Goal: Transaction & Acquisition: Download file/media

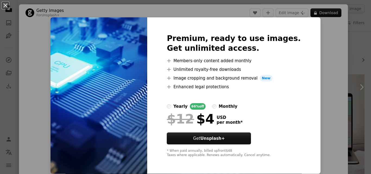
scroll to position [52, 0]
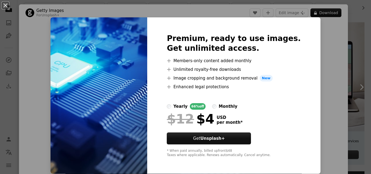
click at [94, 61] on img at bounding box center [99, 95] width 97 height 157
click at [100, 78] on img at bounding box center [99, 95] width 97 height 157
click at [316, 49] on div "An X shape Premium, ready to use images. Get unlimited access. A plus sign Memb…" at bounding box center [185, 87] width 371 height 174
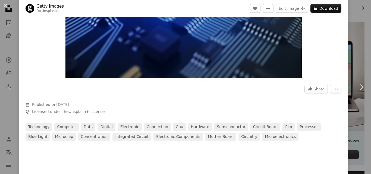
scroll to position [105, 0]
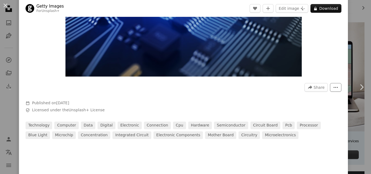
click at [334, 86] on icon "More Actions" at bounding box center [336, 87] width 5 height 5
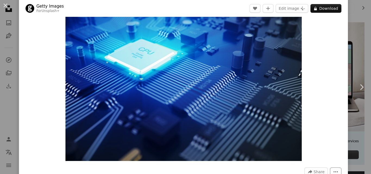
scroll to position [0, 0]
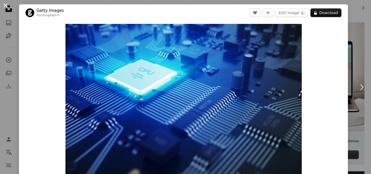
click at [7, 5] on button "An X shape" at bounding box center [5, 5] width 7 height 7
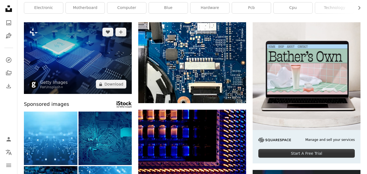
click at [65, 79] on img at bounding box center [78, 58] width 108 height 72
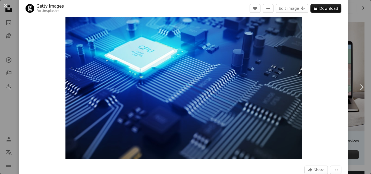
scroll to position [27, 0]
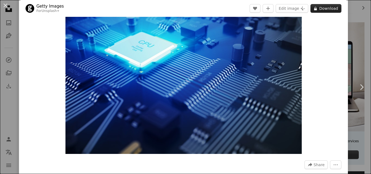
click at [323, 11] on button "A lock Download" at bounding box center [326, 8] width 31 height 9
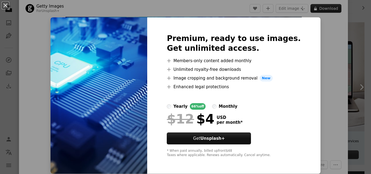
scroll to position [0, 0]
click at [322, 59] on div "An X shape Premium, ready to use images. Get unlimited access. A plus sign Memb…" at bounding box center [185, 87] width 371 height 174
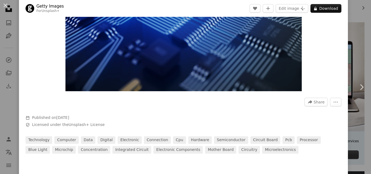
scroll to position [92, 0]
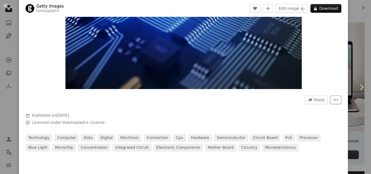
click at [333, 103] on button "More Actions" at bounding box center [335, 100] width 11 height 9
click at [262, 56] on dialog "An X shape Chevron left Chevron right Getty Images For Unsplash+ A heart A plus…" at bounding box center [185, 87] width 371 height 174
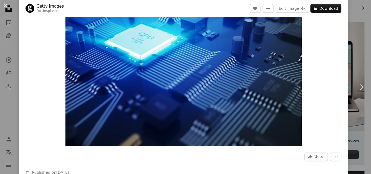
scroll to position [30, 0]
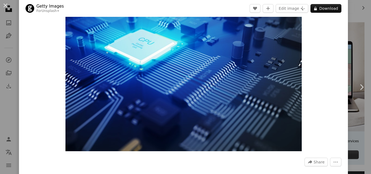
click at [263, 83] on img "Zoom in on this image" at bounding box center [184, 73] width 237 height 158
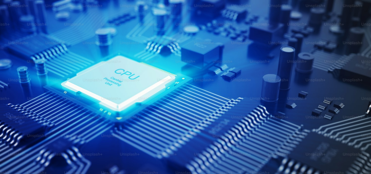
scroll to position [34, 0]
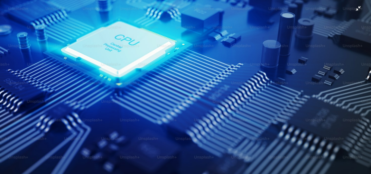
click at [318, 69] on img "Zoom out on this image" at bounding box center [186, 89] width 372 height 248
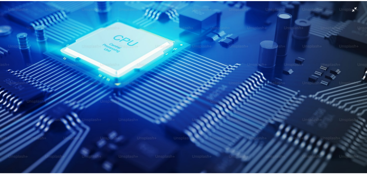
scroll to position [24, 0]
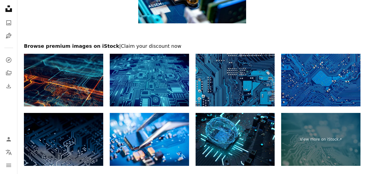
scroll to position [860, 0]
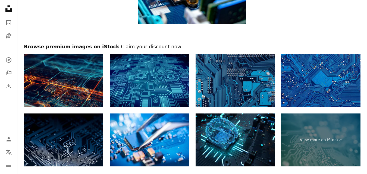
click at [170, 87] on img at bounding box center [149, 80] width 79 height 53
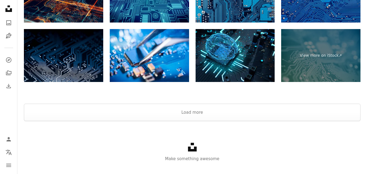
scroll to position [954, 0]
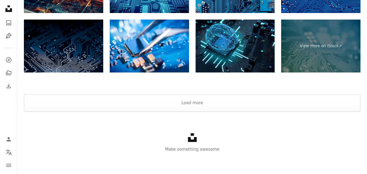
click at [75, 58] on img at bounding box center [63, 46] width 79 height 53
click at [222, 102] on button "Load more" at bounding box center [192, 102] width 337 height 17
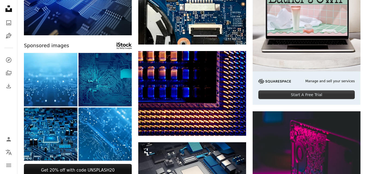
scroll to position [113, 0]
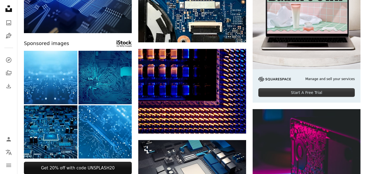
click at [51, 136] on img at bounding box center [51, 132] width 54 height 54
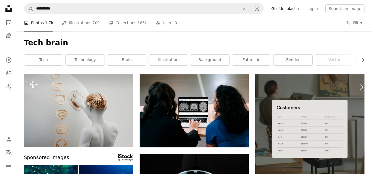
drag, startPoint x: 0, startPoint y: 0, endPoint x: 320, endPoint y: 14, distance: 320.5
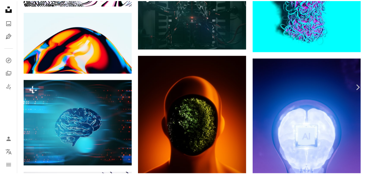
scroll to position [3662, 0]
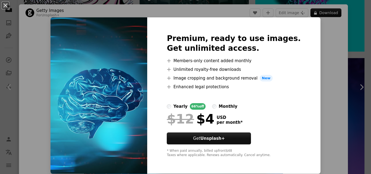
click at [327, 47] on div "An X shape Premium, ready to use images. Get unlimited access. A plus sign Memb…" at bounding box center [185, 87] width 371 height 174
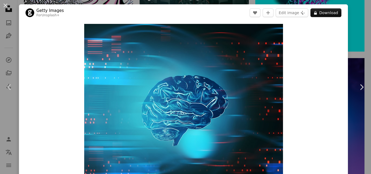
click at [354, 51] on div "An X shape Chevron left Chevron right Getty Images For Unsplash+ A heart A plus…" at bounding box center [185, 87] width 371 height 174
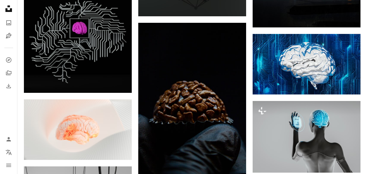
scroll to position [643, 0]
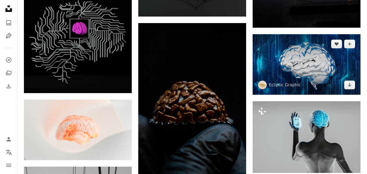
click at [277, 69] on img at bounding box center [307, 64] width 108 height 61
click at [350, 85] on icon "Download" at bounding box center [350, 85] width 4 height 4
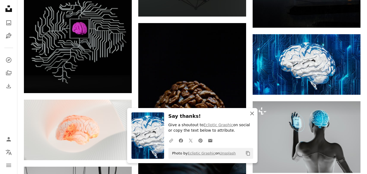
click at [253, 116] on icon "An X shape" at bounding box center [252, 113] width 7 height 7
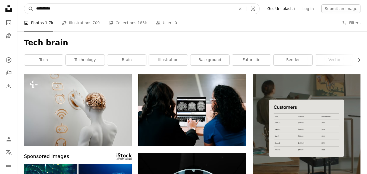
click at [53, 10] on input "**********" at bounding box center [133, 9] width 201 height 10
type input "*"
type input "**********"
click at [24, 4] on button "A magnifying glass" at bounding box center [28, 9] width 9 height 10
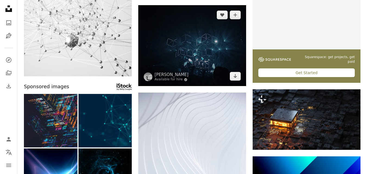
scroll to position [132, 0]
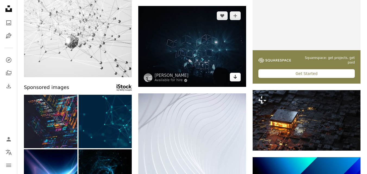
click at [238, 79] on link "Arrow pointing down" at bounding box center [235, 77] width 11 height 9
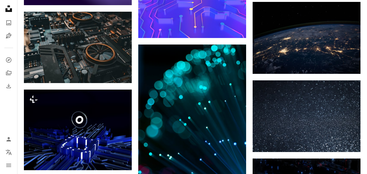
scroll to position [434, 0]
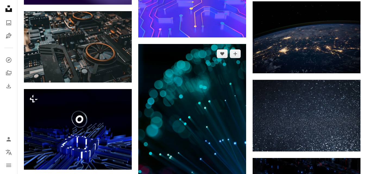
click at [183, 75] on img at bounding box center [192, 125] width 108 height 163
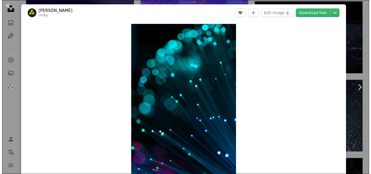
scroll to position [526, 0]
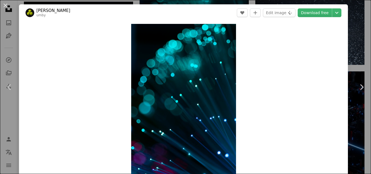
click at [343, 15] on header "[PERSON_NAME] A heart A plus sign Edit image Plus sign for Unsplash+ Download f…" at bounding box center [183, 12] width 329 height 17
click at [350, 16] on div "An X shape Chevron left Chevron right [PERSON_NAME] A heart A plus sign Edit im…" at bounding box center [185, 87] width 371 height 174
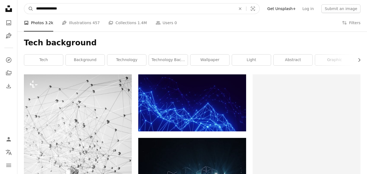
click at [72, 8] on input "**********" at bounding box center [133, 9] width 201 height 10
click at [33, 7] on input "**********" at bounding box center [133, 9] width 201 height 10
click at [37, 9] on input "**********" at bounding box center [133, 9] width 201 height 10
type input "**********"
click at [24, 4] on button "A magnifying glass" at bounding box center [28, 9] width 9 height 10
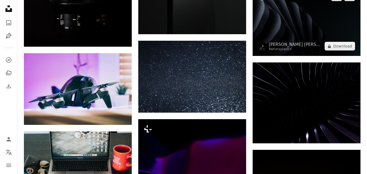
scroll to position [1371, 0]
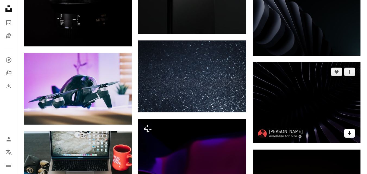
click at [350, 134] on icon "Download" at bounding box center [350, 133] width 4 height 4
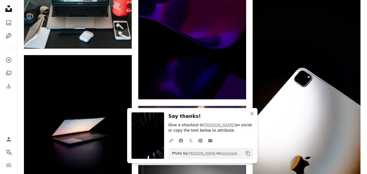
scroll to position [1526, 0]
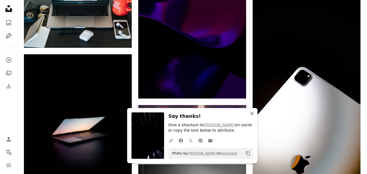
click at [249, 113] on icon "An X shape" at bounding box center [252, 113] width 7 height 7
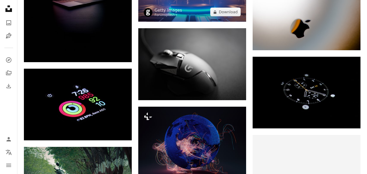
scroll to position [1663, 0]
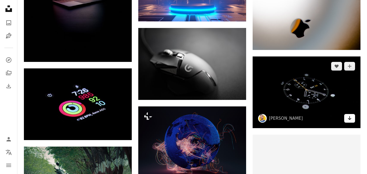
click at [349, 119] on icon "Download" at bounding box center [350, 118] width 4 height 4
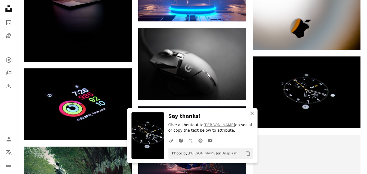
click at [254, 111] on icon "An X shape" at bounding box center [252, 113] width 7 height 7
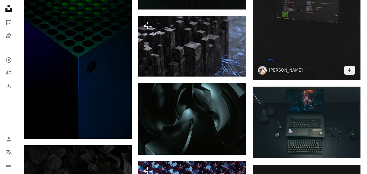
scroll to position [2953, 0]
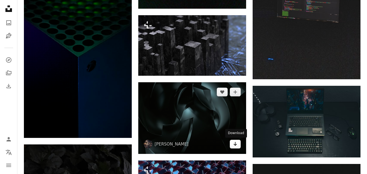
click at [237, 145] on icon "Arrow pointing down" at bounding box center [235, 144] width 4 height 7
